Goal: Entertainment & Leisure: Consume media (video, audio)

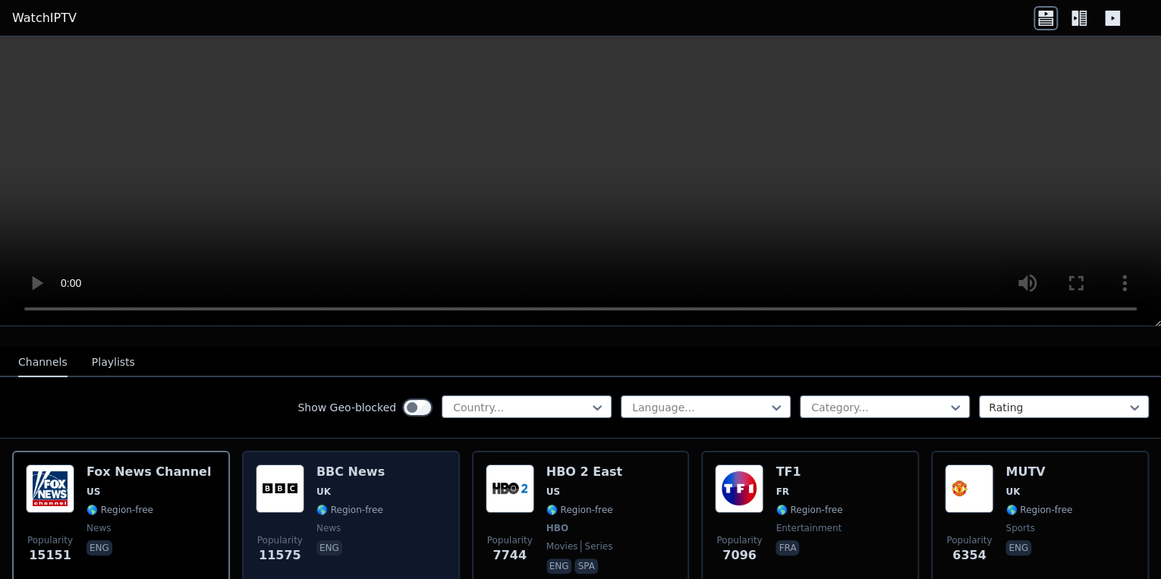
scroll to position [182, 0]
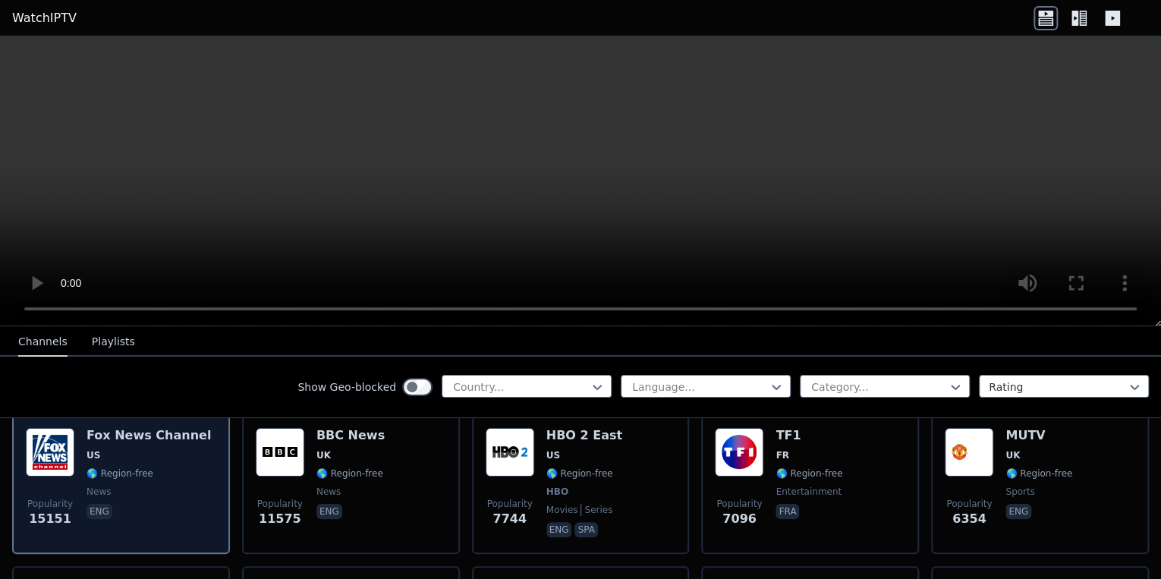
click at [146, 470] on div "[PERSON_NAME] US 🌎 Region-free news eng" at bounding box center [149, 484] width 124 height 112
click at [91, 504] on p "eng" at bounding box center [100, 511] width 26 height 15
click at [159, 486] on span "news" at bounding box center [149, 492] width 124 height 12
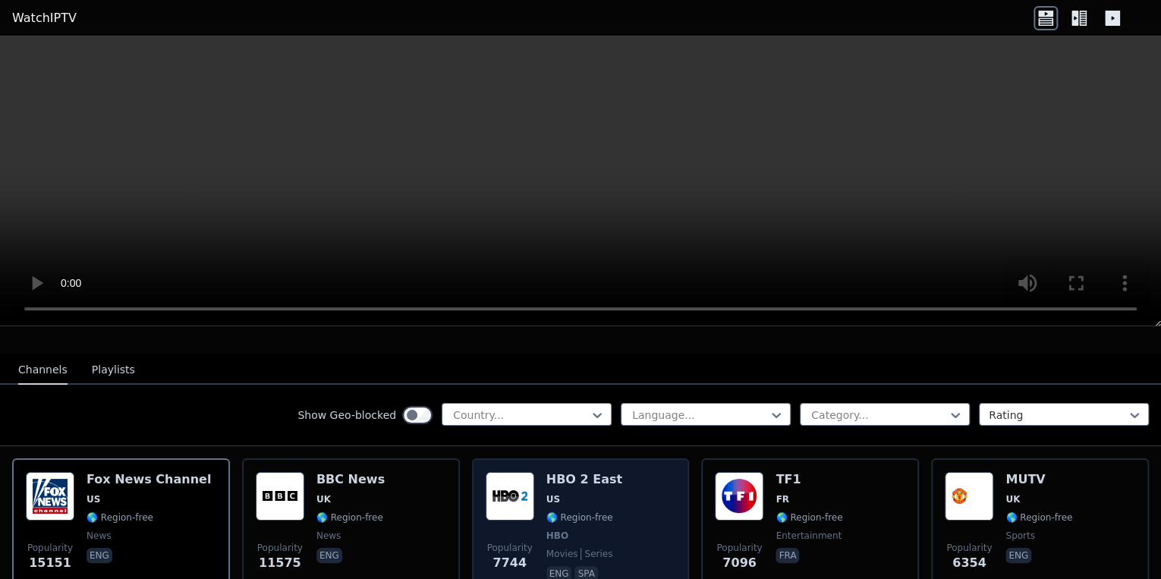
scroll to position [121, 0]
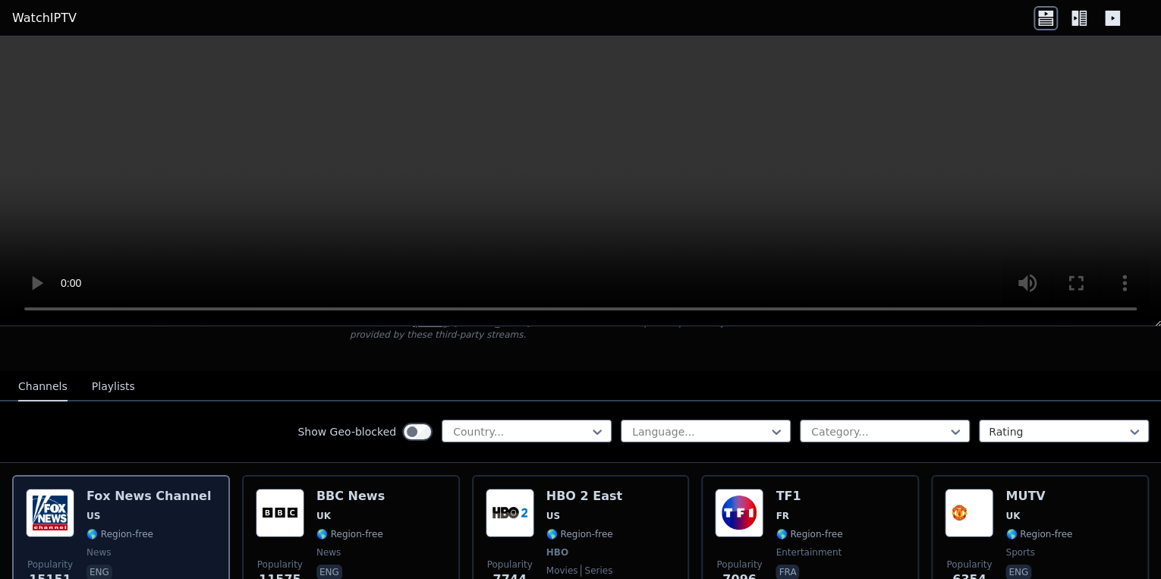
click at [153, 510] on span "US" at bounding box center [149, 516] width 124 height 12
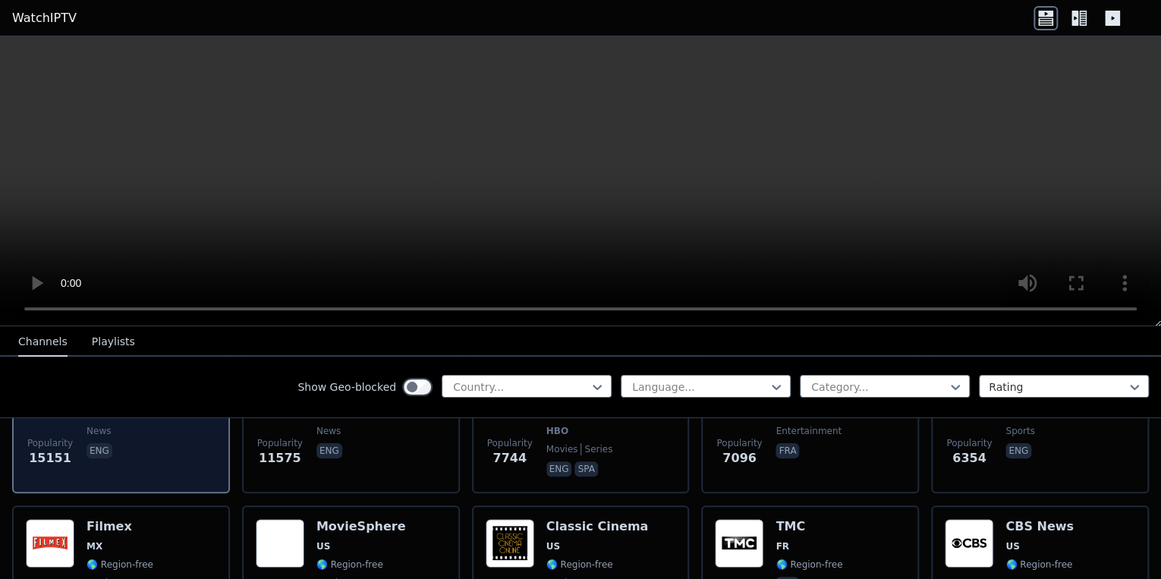
click at [46, 449] on span "15151" at bounding box center [50, 458] width 43 height 18
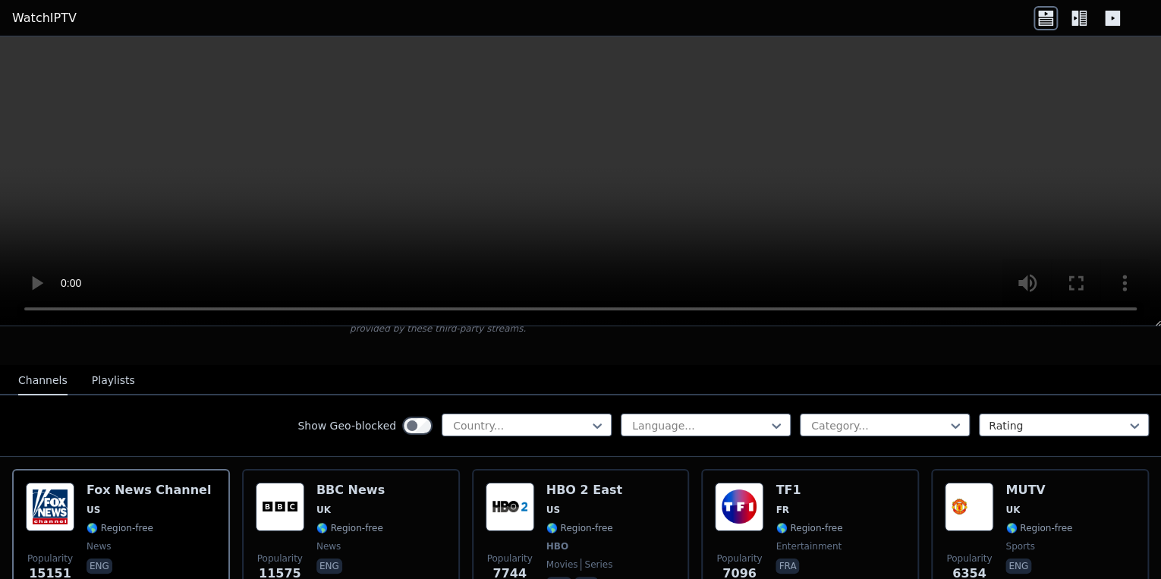
scroll to position [121, 0]
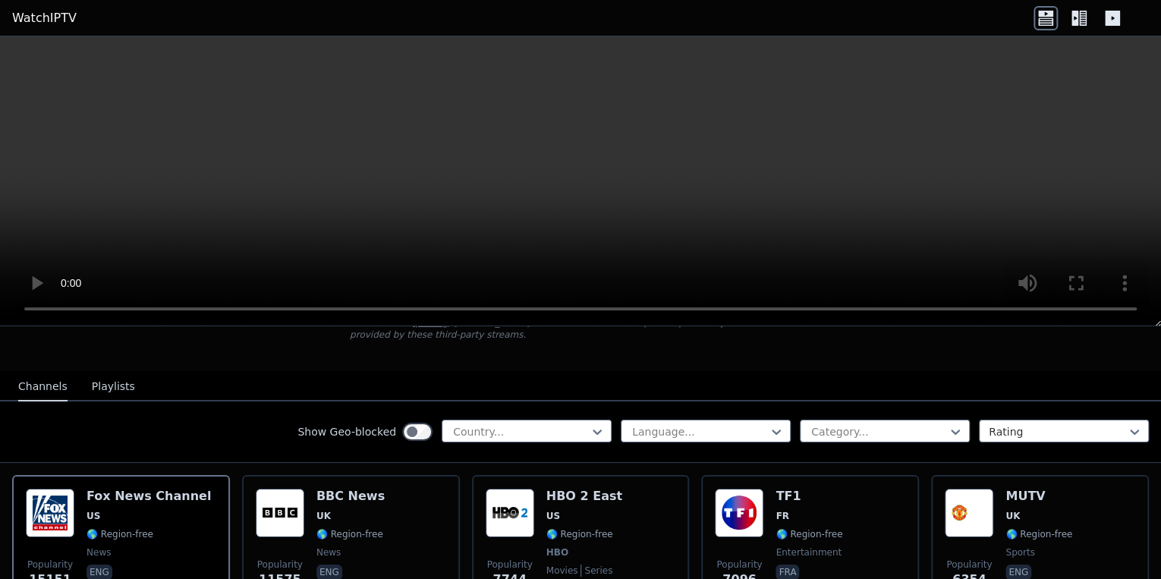
click at [1048, 24] on icon at bounding box center [1045, 21] width 15 height 8
click at [44, 12] on link "WatchIPTV" at bounding box center [44, 18] width 65 height 18
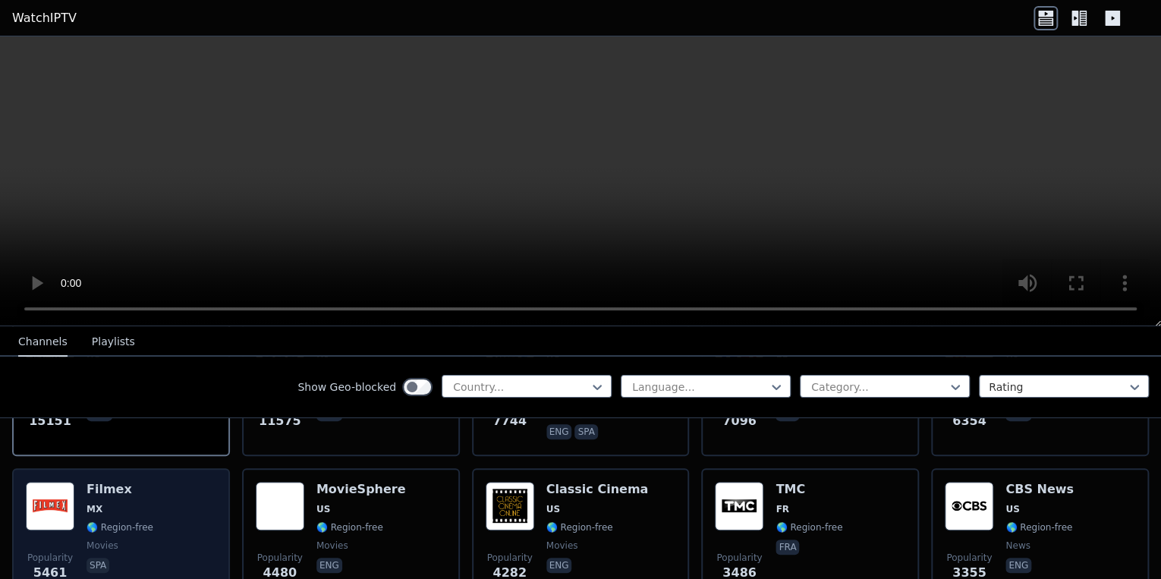
scroll to position [61, 0]
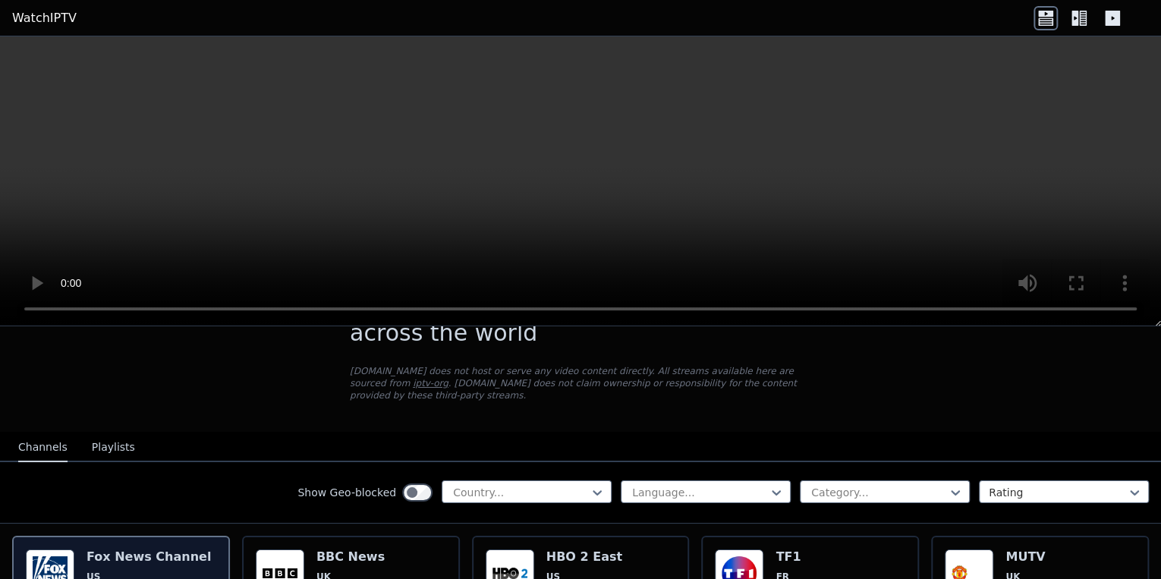
click at [108, 550] on h6 "Fox News Channel" at bounding box center [149, 557] width 124 height 15
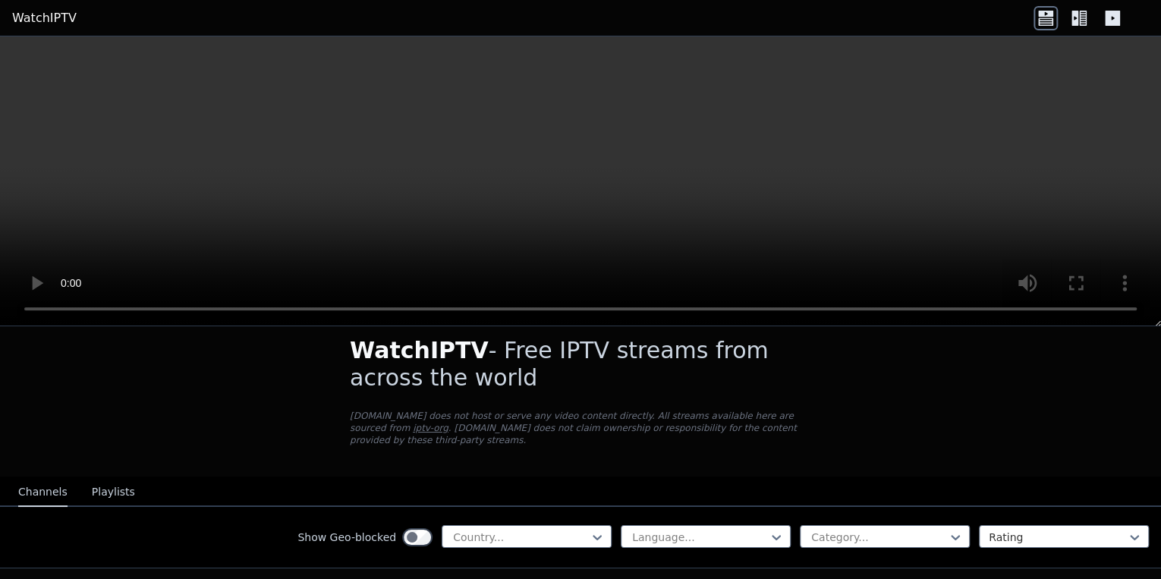
scroll to position [0, 0]
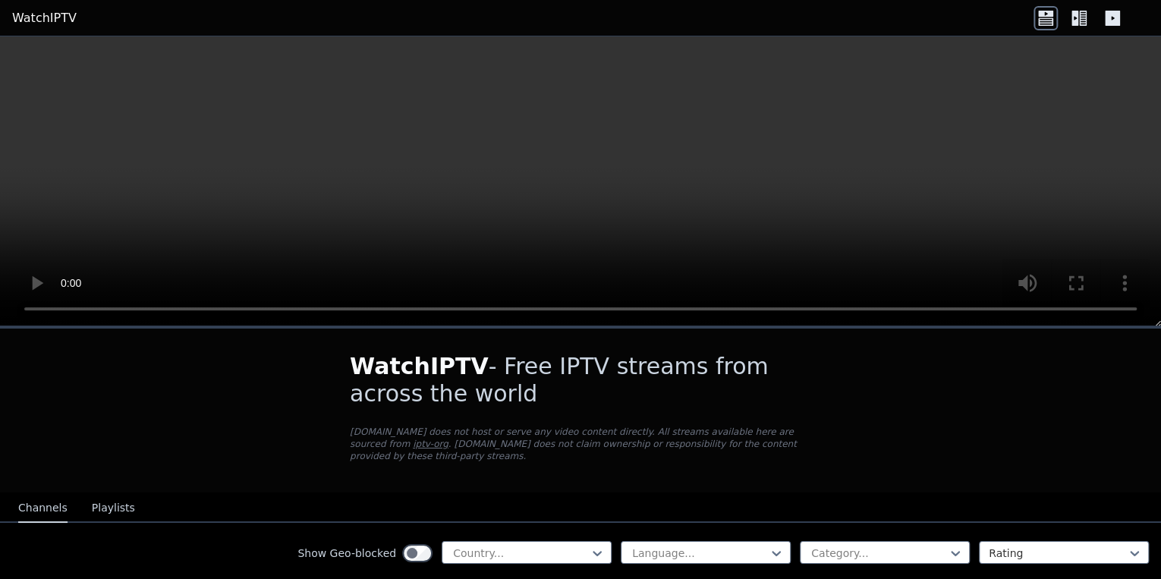
click at [449, 439] on link "iptv-org" at bounding box center [431, 444] width 36 height 11
